Goal: Transaction & Acquisition: Purchase product/service

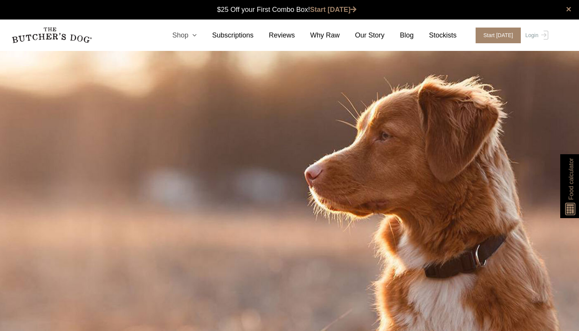
click at [191, 35] on icon at bounding box center [192, 35] width 8 height 7
click at [197, 34] on icon at bounding box center [192, 35] width 8 height 7
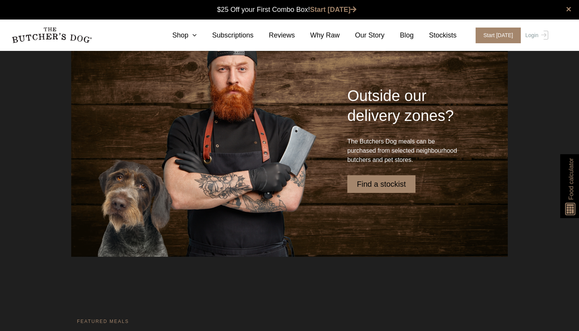
scroll to position [1575, 0]
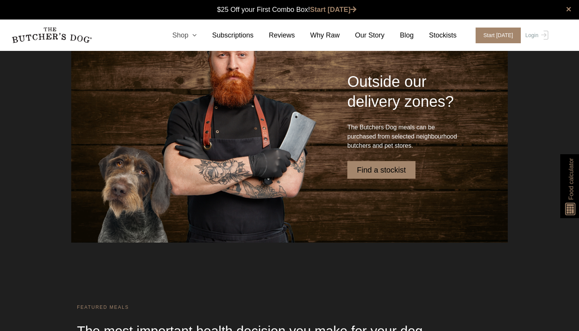
click at [184, 34] on link "Shop" at bounding box center [177, 35] width 40 height 10
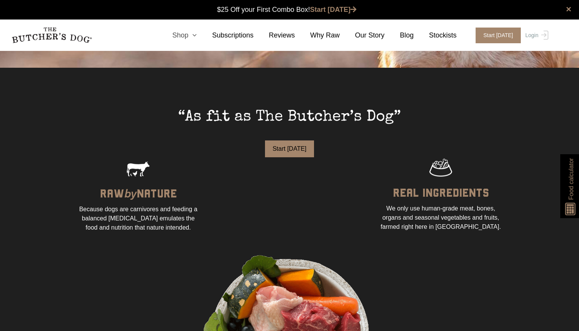
scroll to position [0, 0]
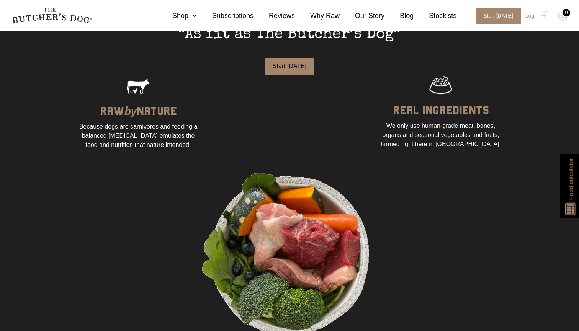
scroll to position [552, 0]
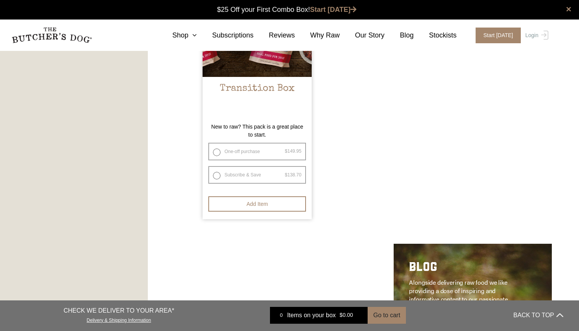
scroll to position [764, 0]
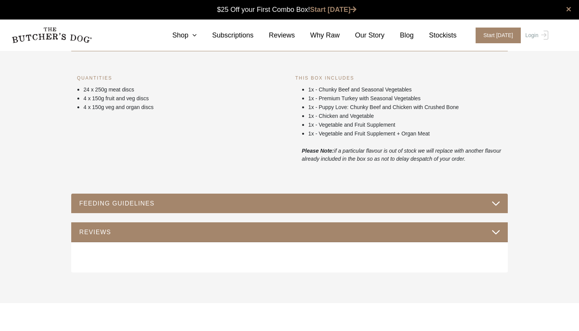
scroll to position [367, 0]
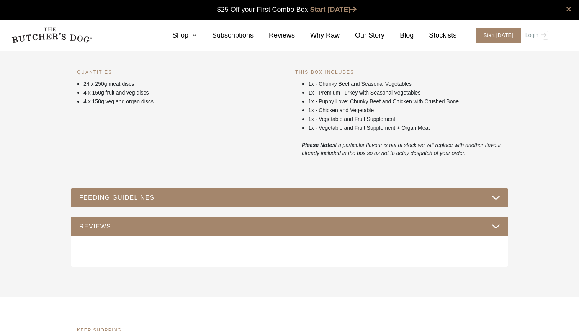
click at [158, 197] on button "FEEDING GUIDELINES" at bounding box center [289, 198] width 421 height 10
click at [193, 36] on icon at bounding box center [192, 35] width 8 height 7
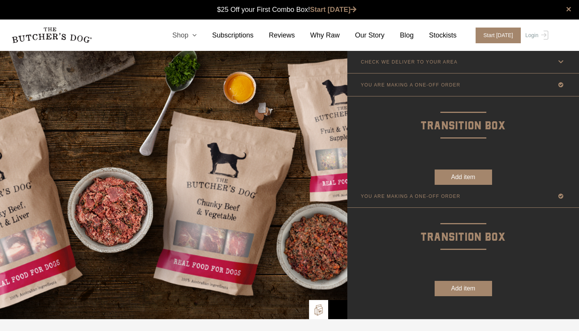
click at [196, 36] on icon at bounding box center [192, 35] width 8 height 7
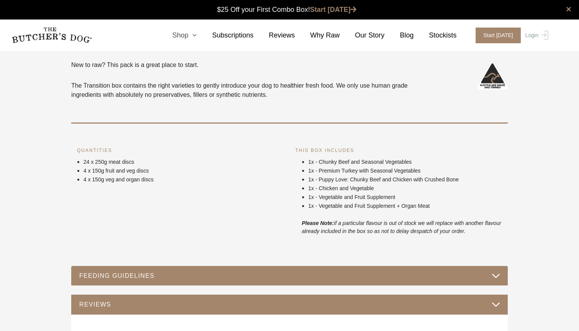
scroll to position [305, 0]
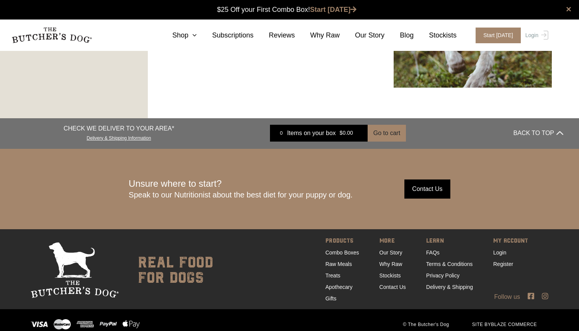
scroll to position [1100, 0]
click at [189, 29] on nav "0 Shop Combo Boxes Treats" at bounding box center [289, 35] width 579 height 31
click at [191, 35] on icon at bounding box center [192, 35] width 8 height 7
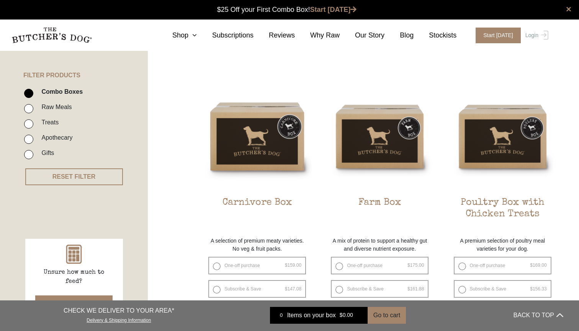
scroll to position [153, 0]
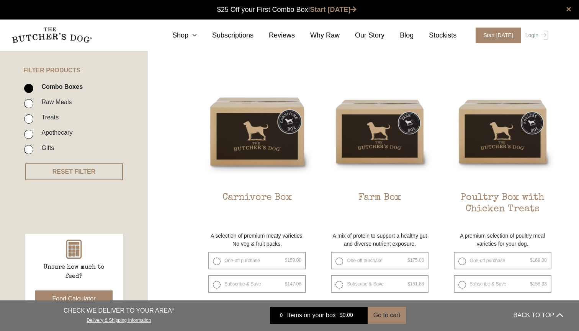
click at [31, 115] on input "Treats" at bounding box center [28, 118] width 9 height 9
checkbox input "true"
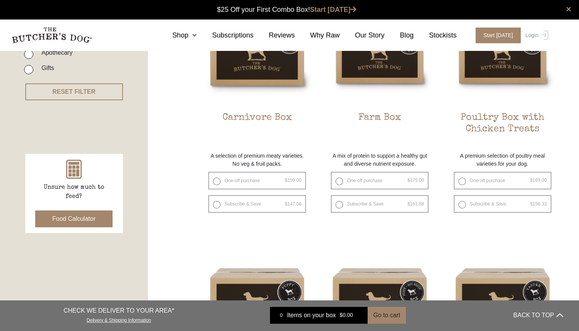
scroll to position [215, 0]
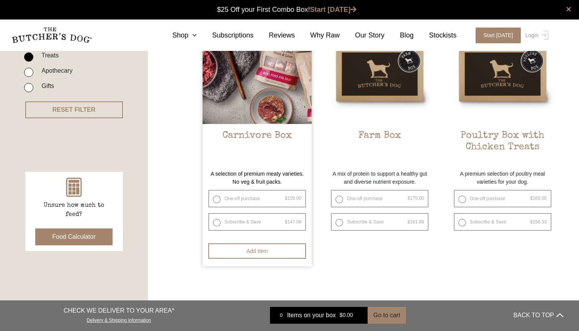
click at [235, 138] on h2 "Carnivore Box" at bounding box center [256, 148] width 109 height 36
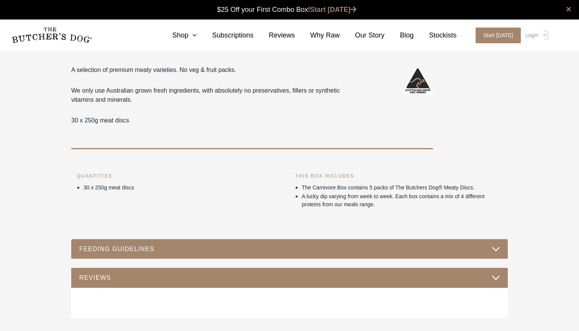
scroll to position [212, 0]
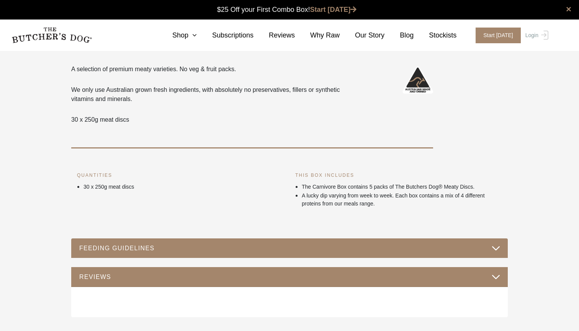
click at [91, 246] on button "FEEDING GUIDELINES" at bounding box center [289, 248] width 421 height 10
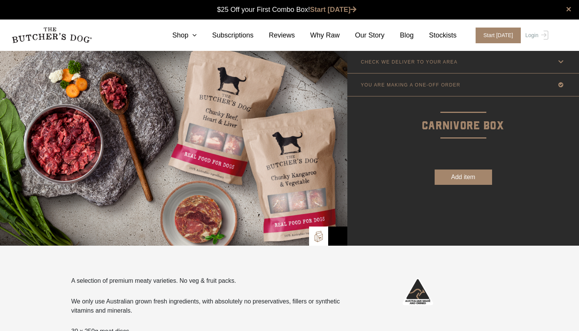
scroll to position [0, 0]
